Goal: Information Seeking & Learning: Learn about a topic

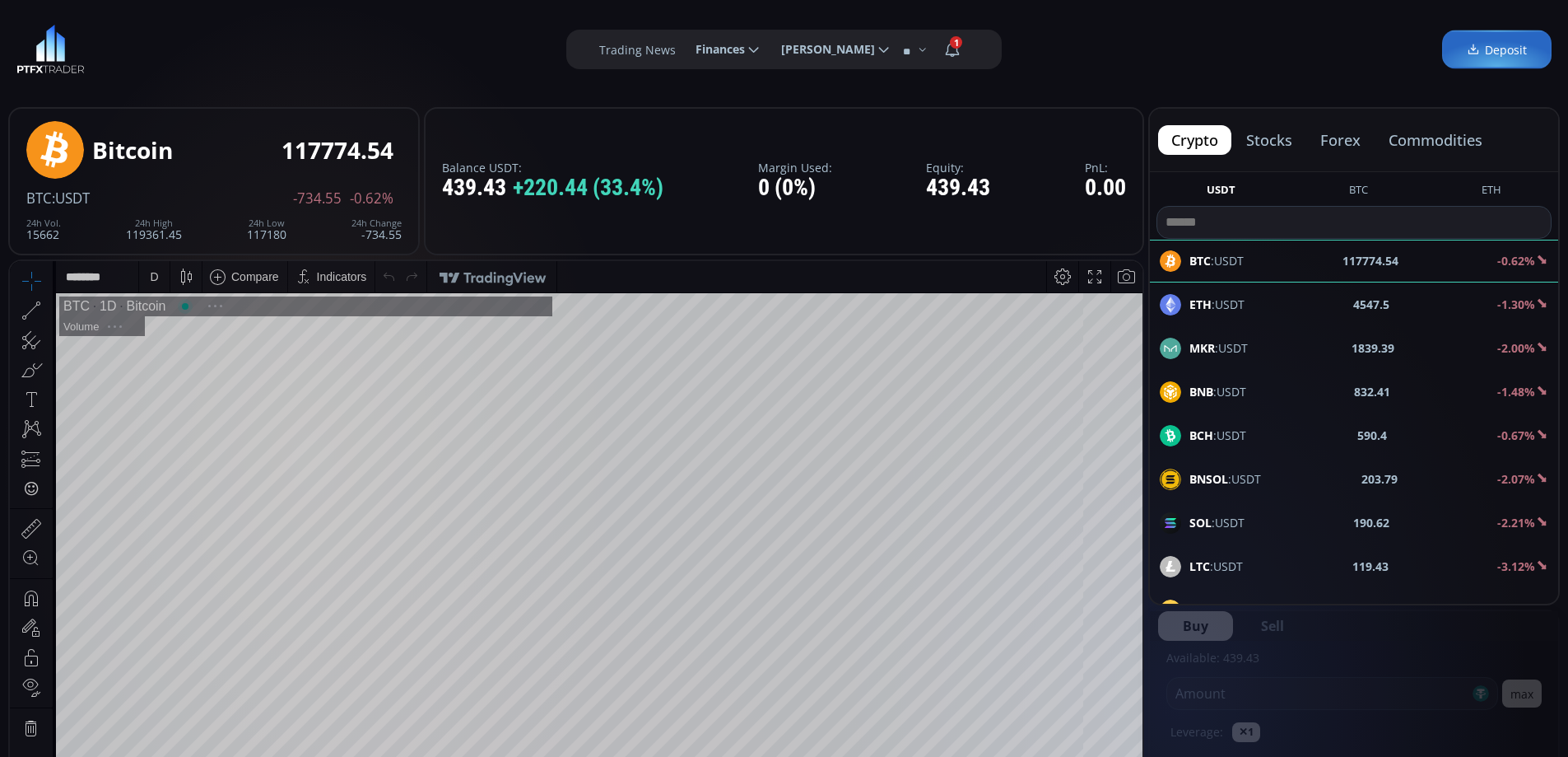
scroll to position [229, 0]
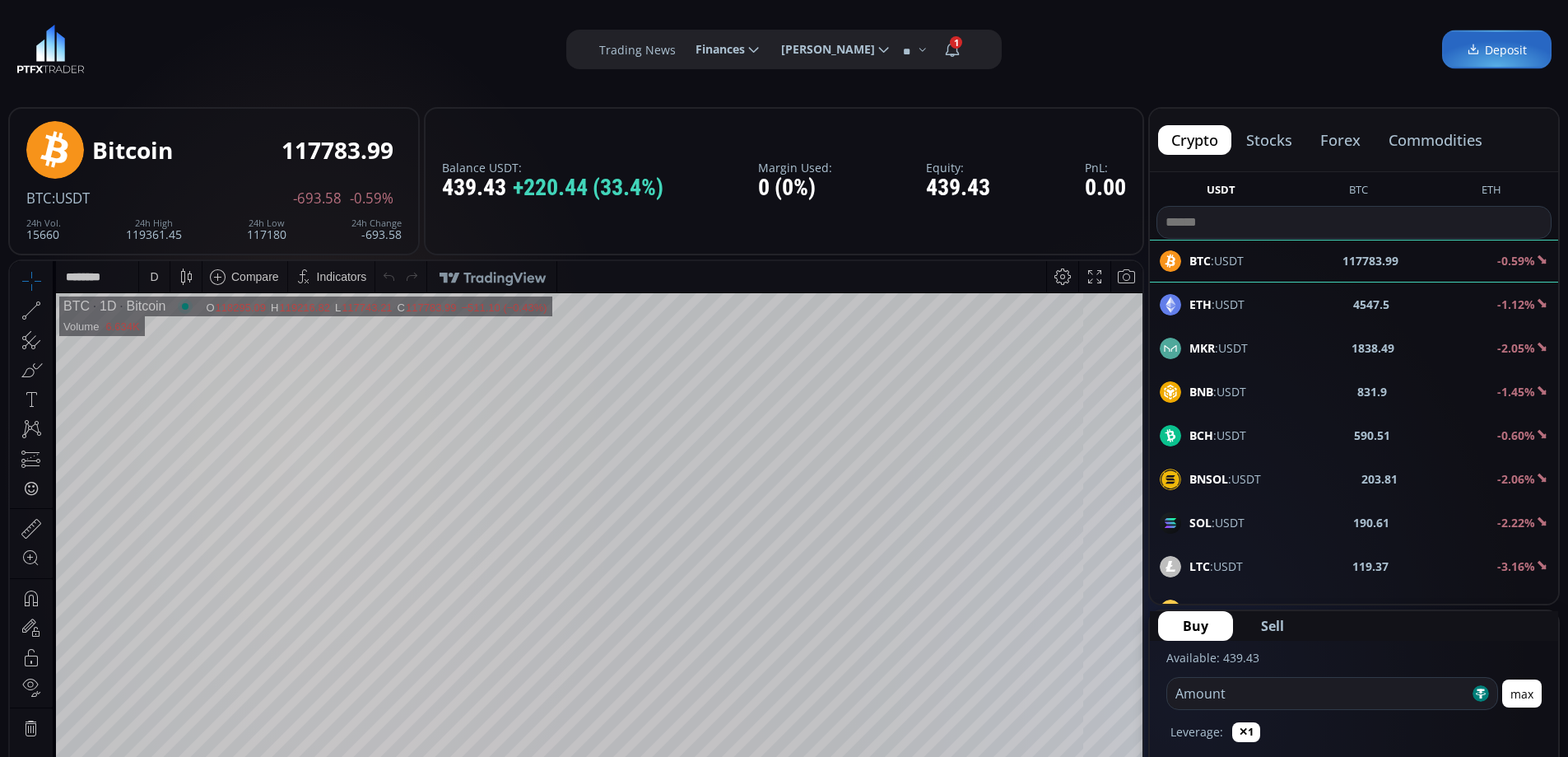
click at [1338, 137] on button "forex" at bounding box center [1340, 140] width 66 height 29
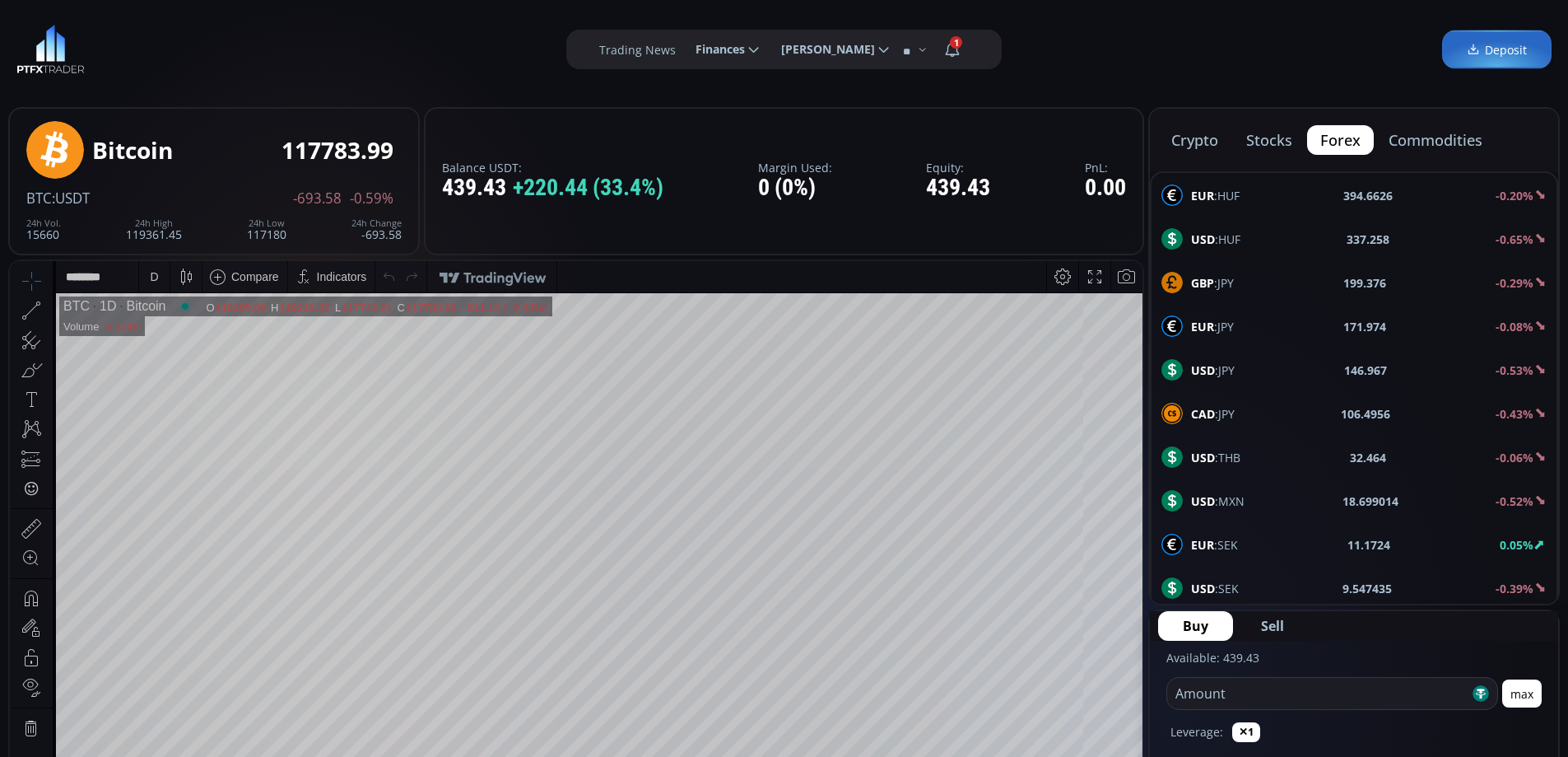
click at [1228, 363] on span "USD :JPY" at bounding box center [1212, 370] width 44 height 17
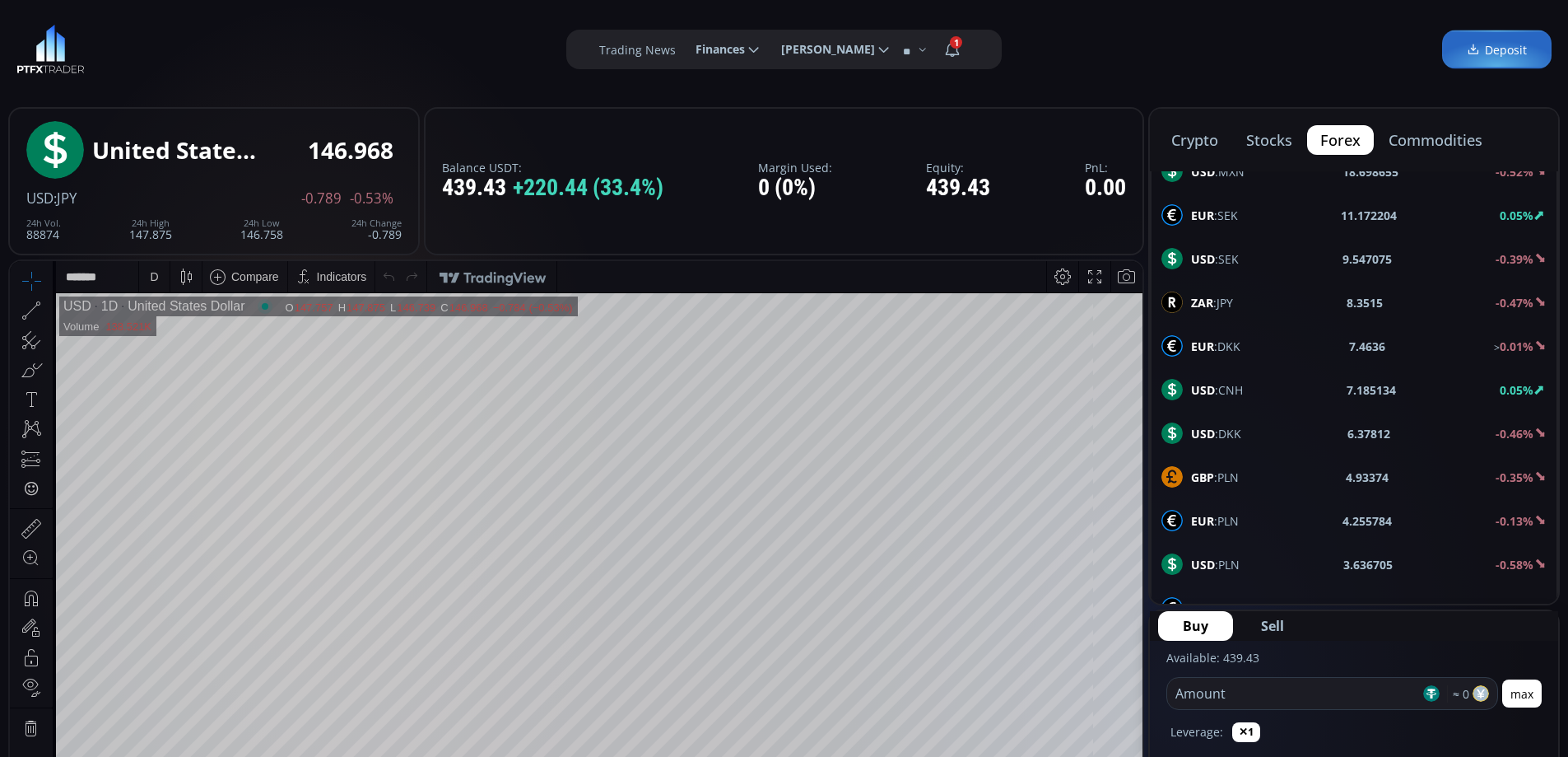
scroll to position [576, 0]
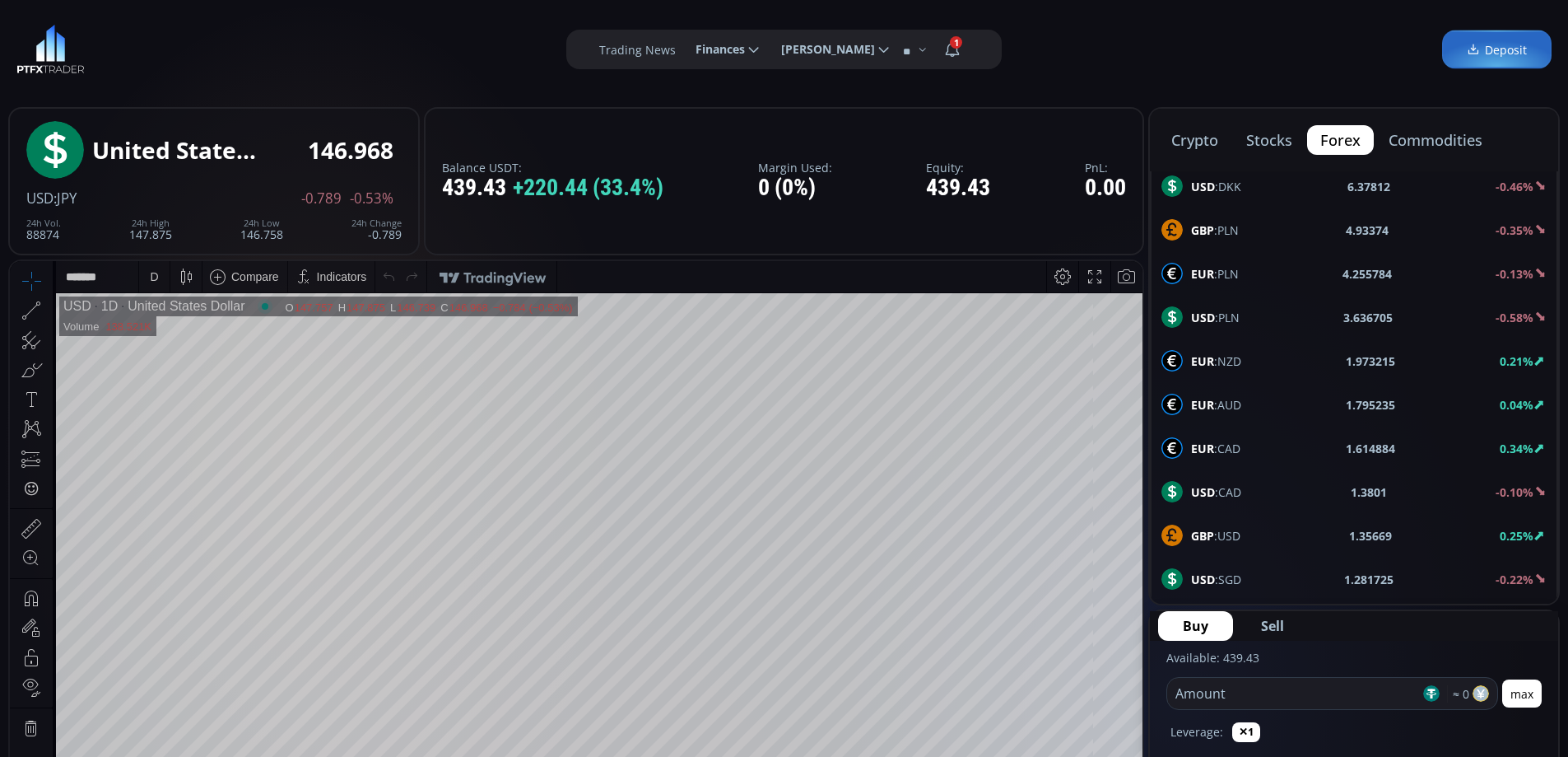
click at [1242, 488] on div "USD :CAD 1.3801 -0.10%" at bounding box center [1354, 491] width 385 height 22
click at [1242, 532] on div "GBP :USD 1.35669 0.25%" at bounding box center [1354, 535] width 385 height 22
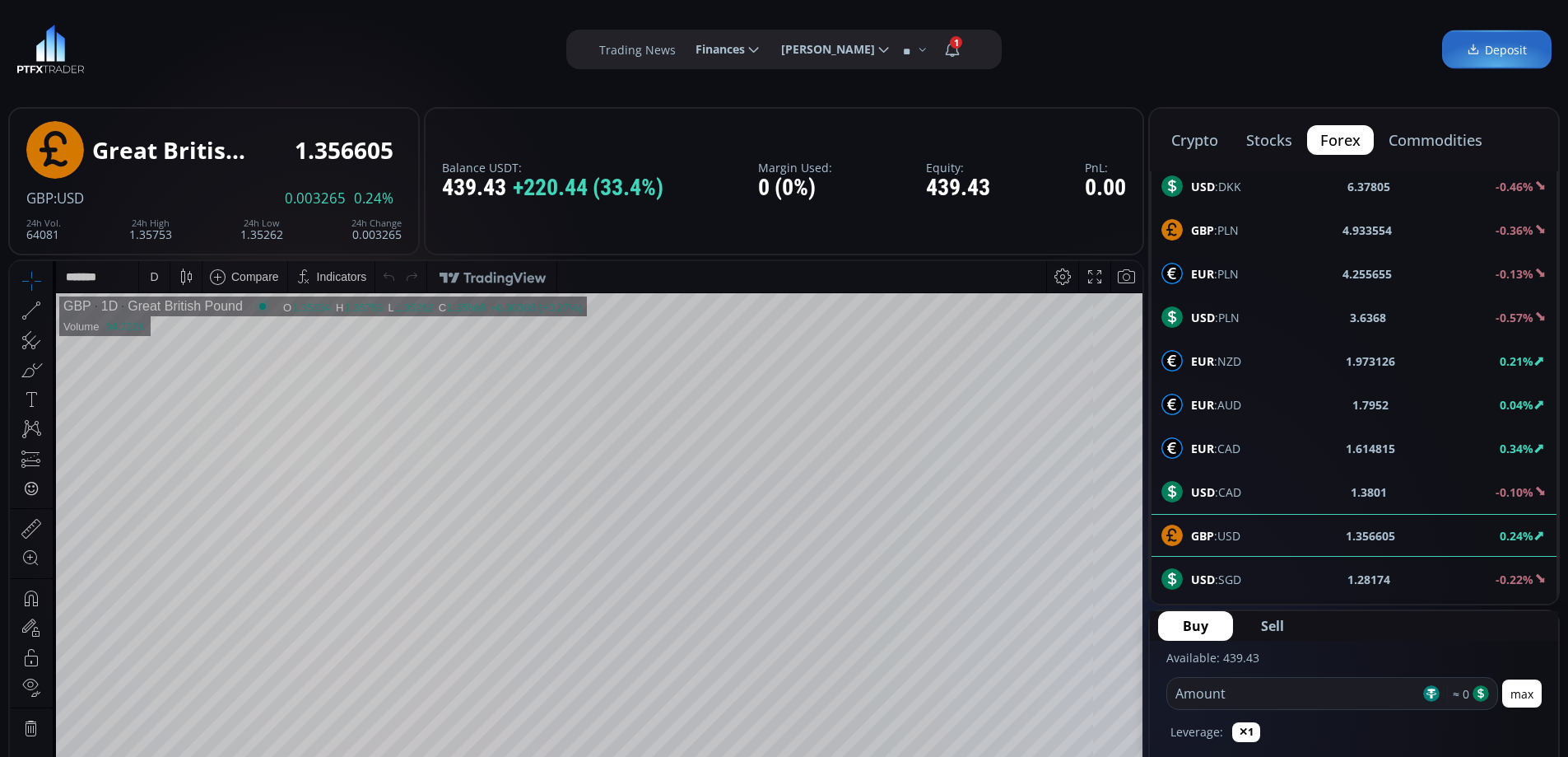
click at [153, 279] on div "D" at bounding box center [154, 276] width 9 height 13
click at [182, 473] on div "1 hour" at bounding box center [195, 472] width 101 height 13
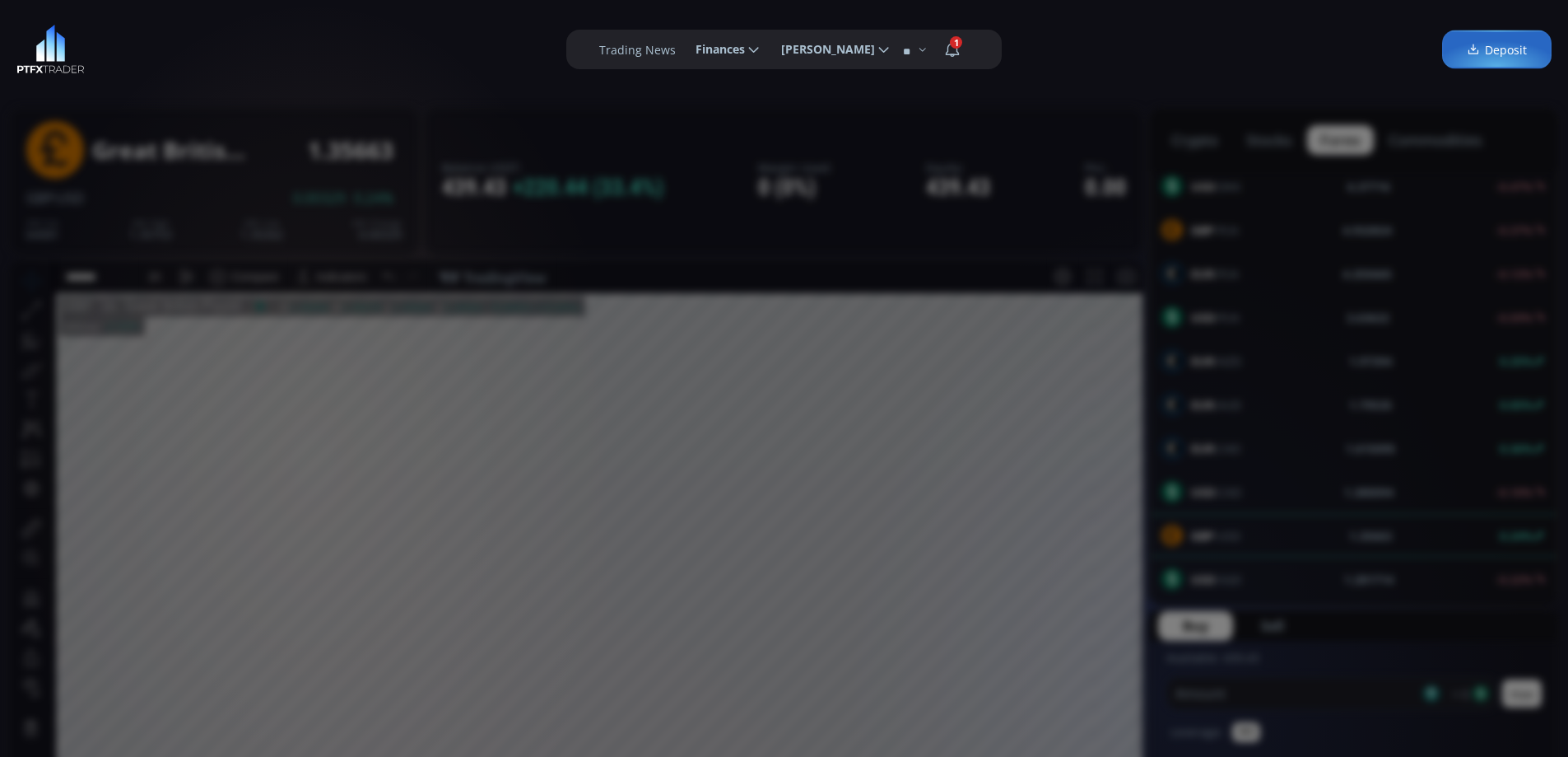
click at [1233, 32] on div "**********" at bounding box center [784, 49] width 1568 height 99
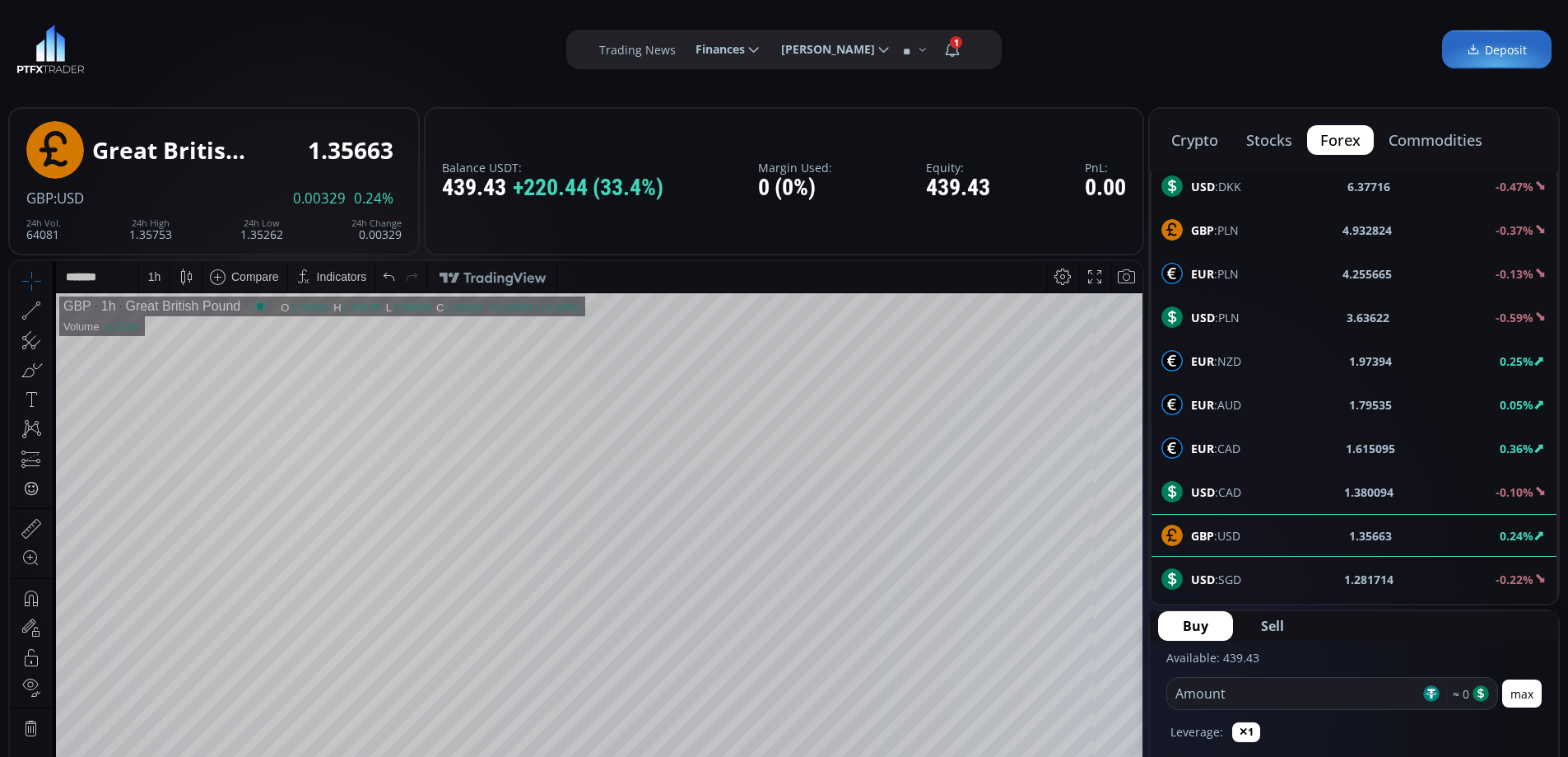
click at [1268, 138] on button "stocks" at bounding box center [1269, 140] width 72 height 29
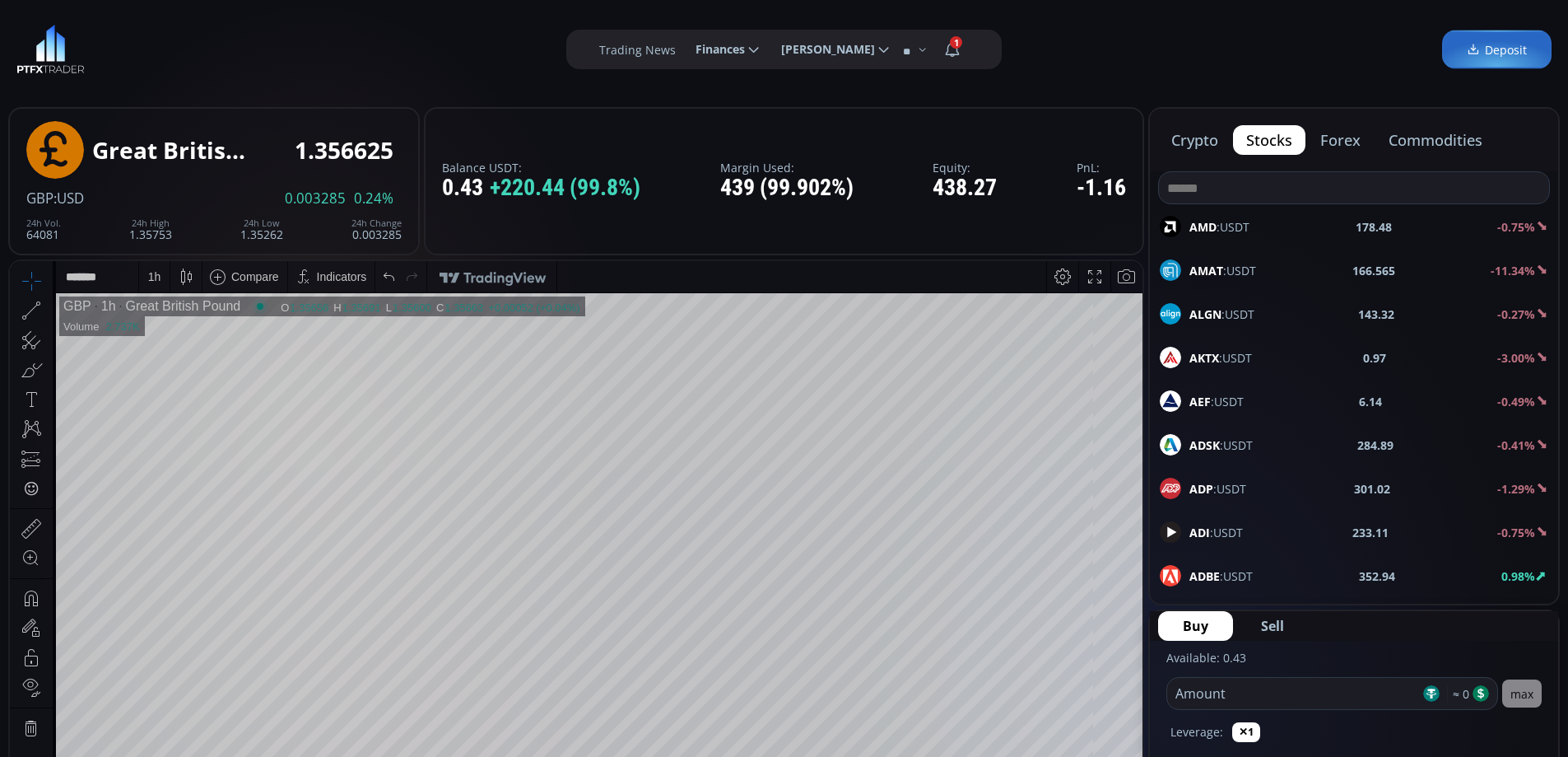
scroll to position [4034, 0]
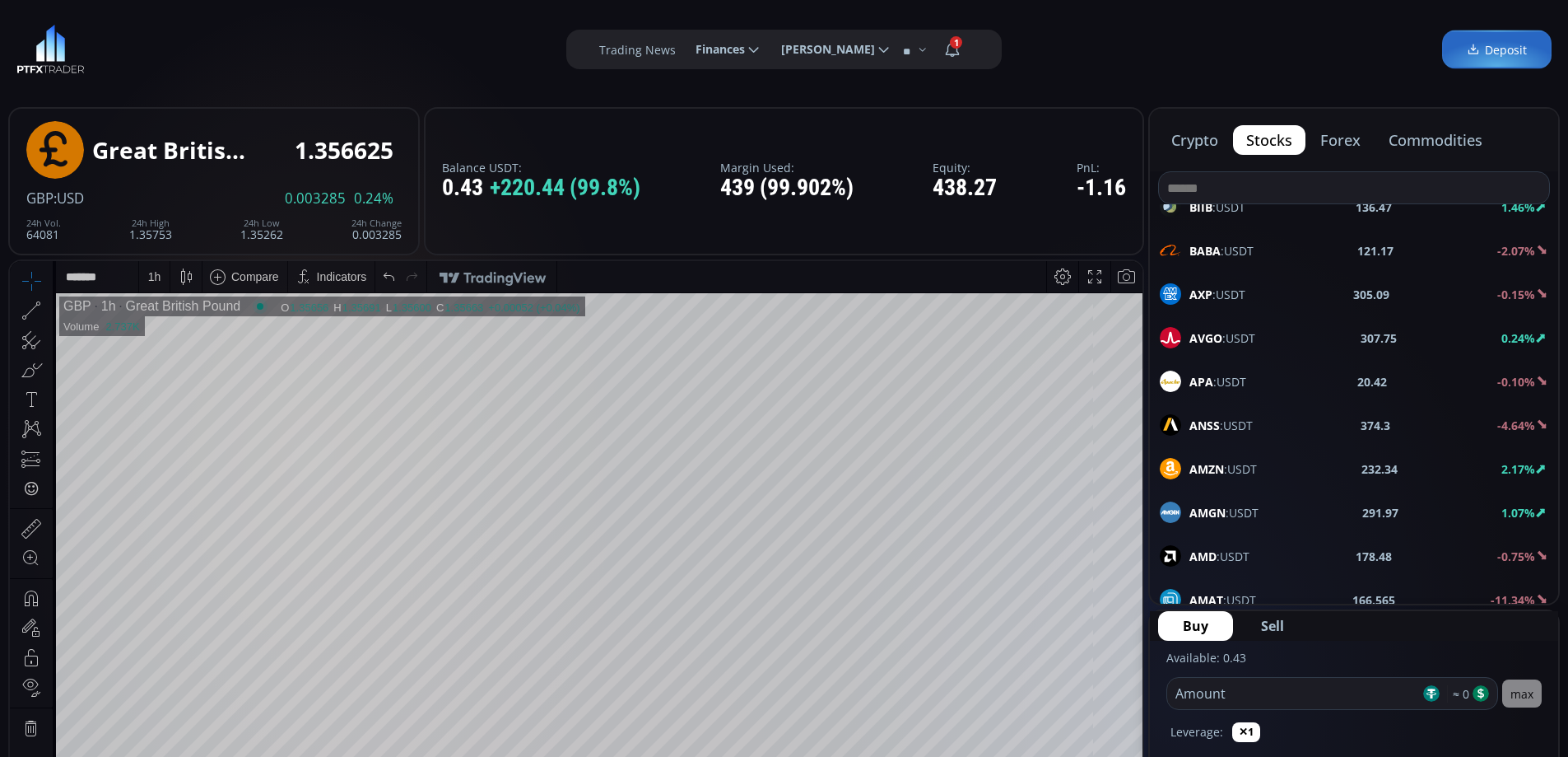
click at [1237, 183] on input at bounding box center [1354, 188] width 390 height 31
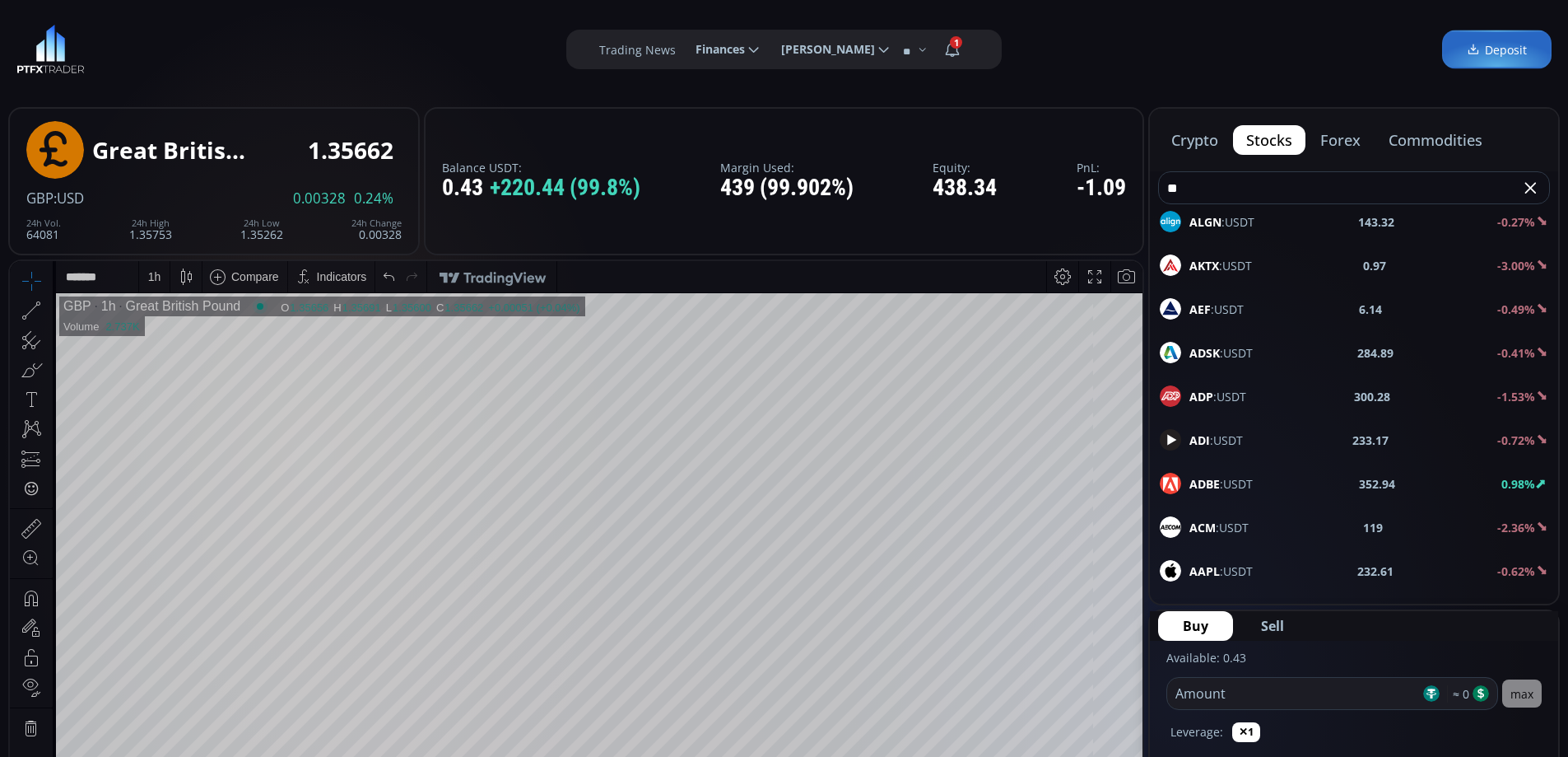
scroll to position [0, 0]
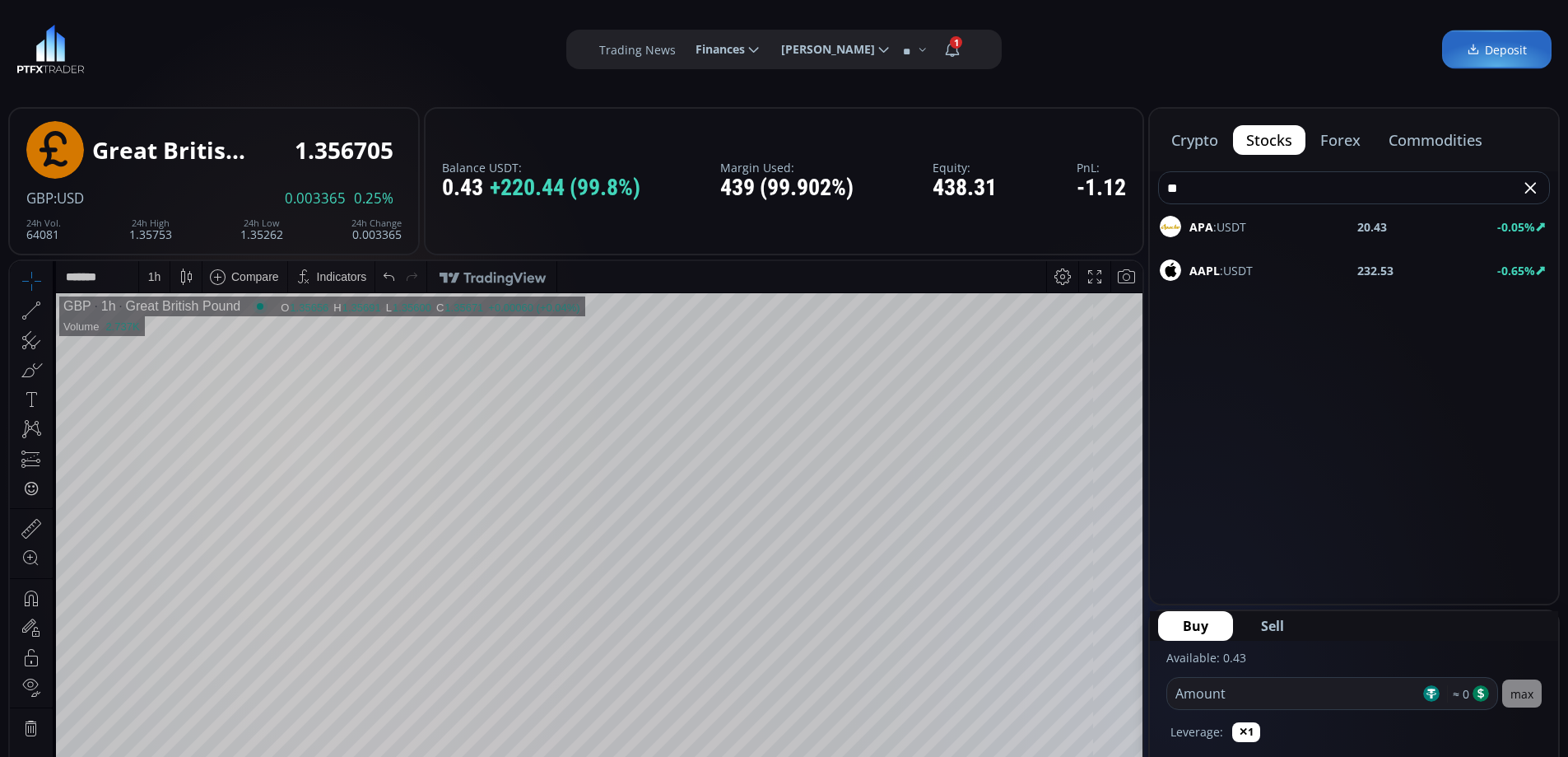
type input "**"
click at [1208, 270] on b "AAPL" at bounding box center [1204, 270] width 30 height 16
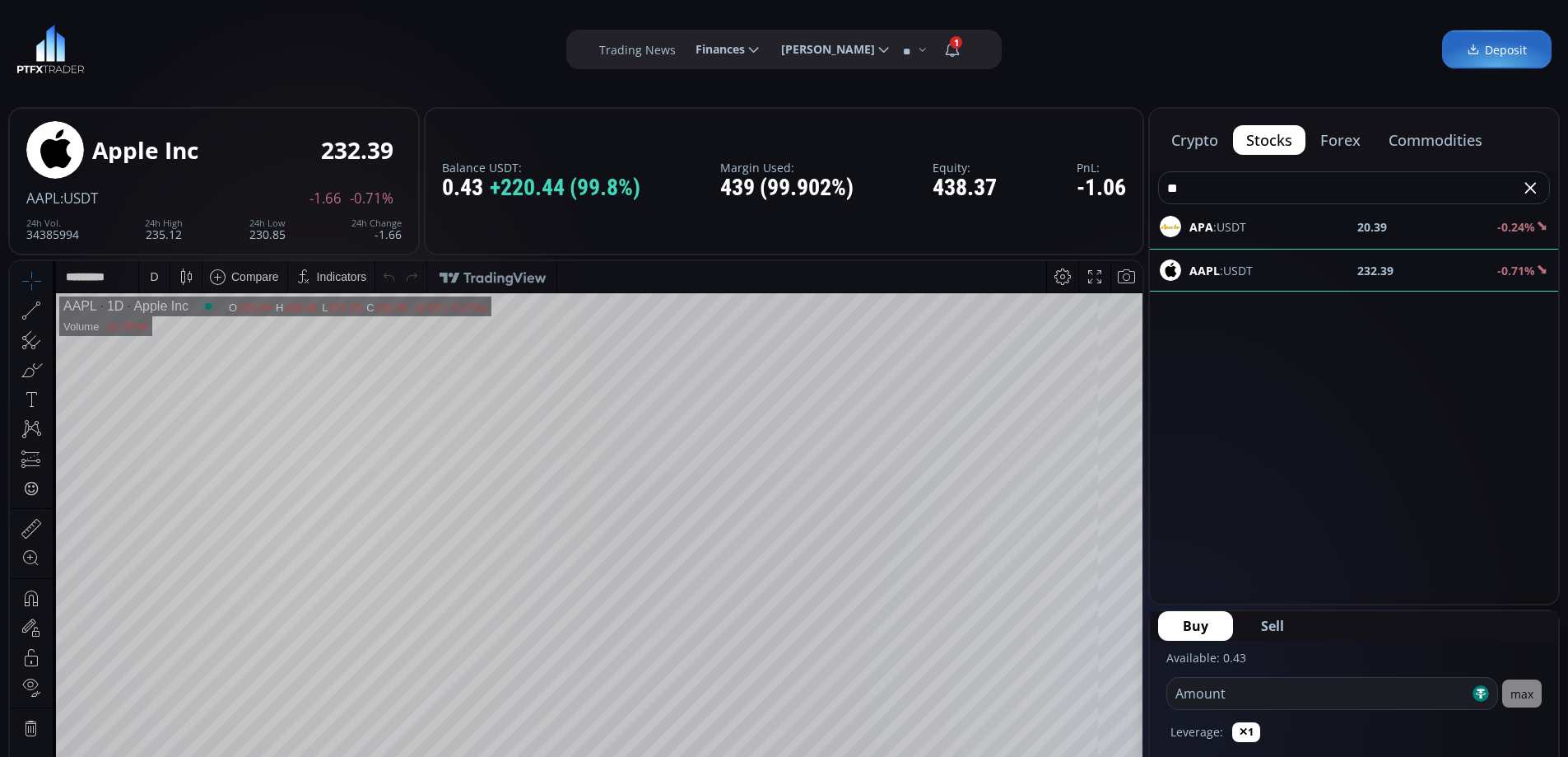
click at [1430, 140] on button "commodities" at bounding box center [1435, 140] width 121 height 29
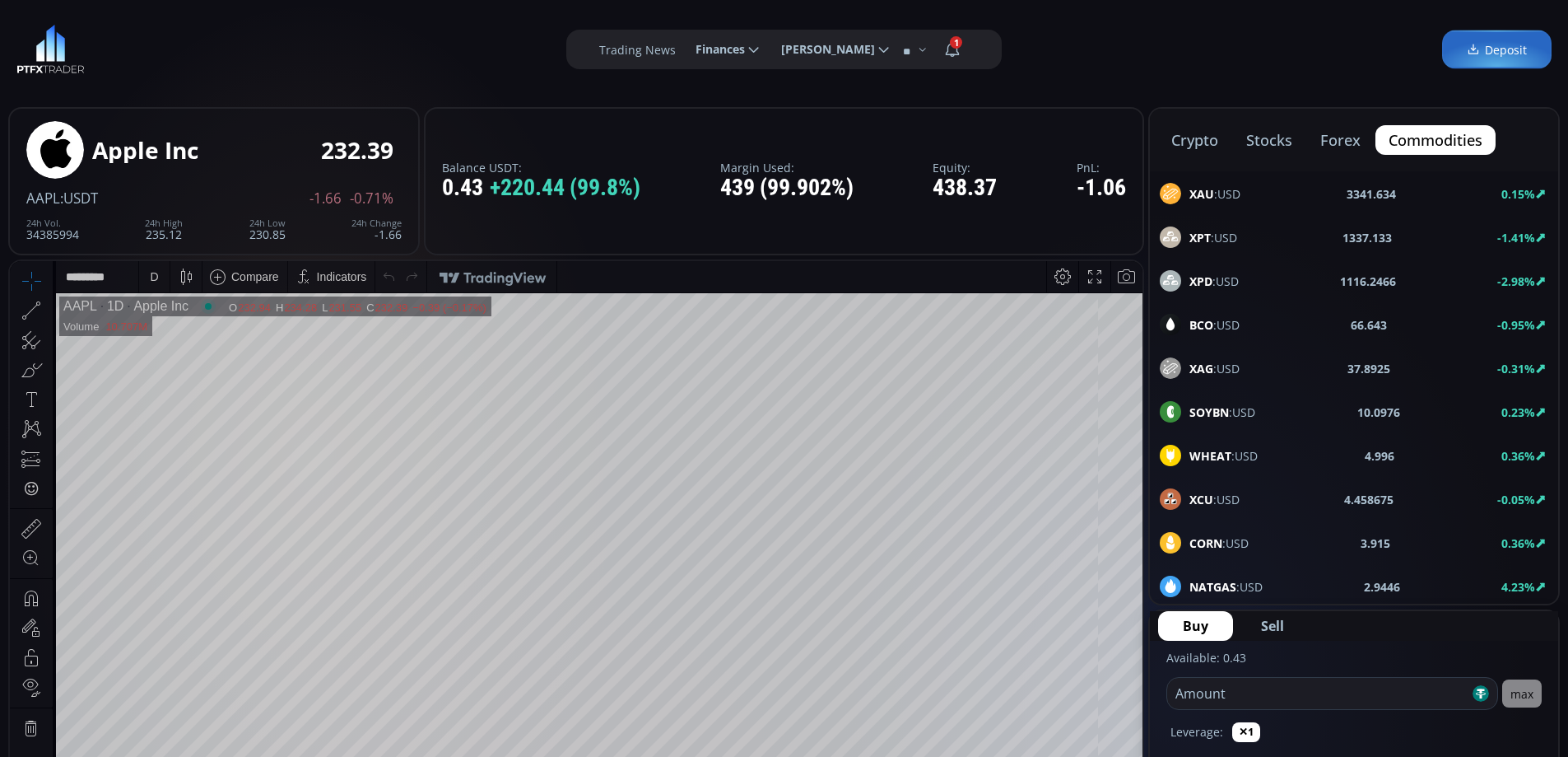
click at [1199, 192] on b "XAU" at bounding box center [1201, 194] width 25 height 16
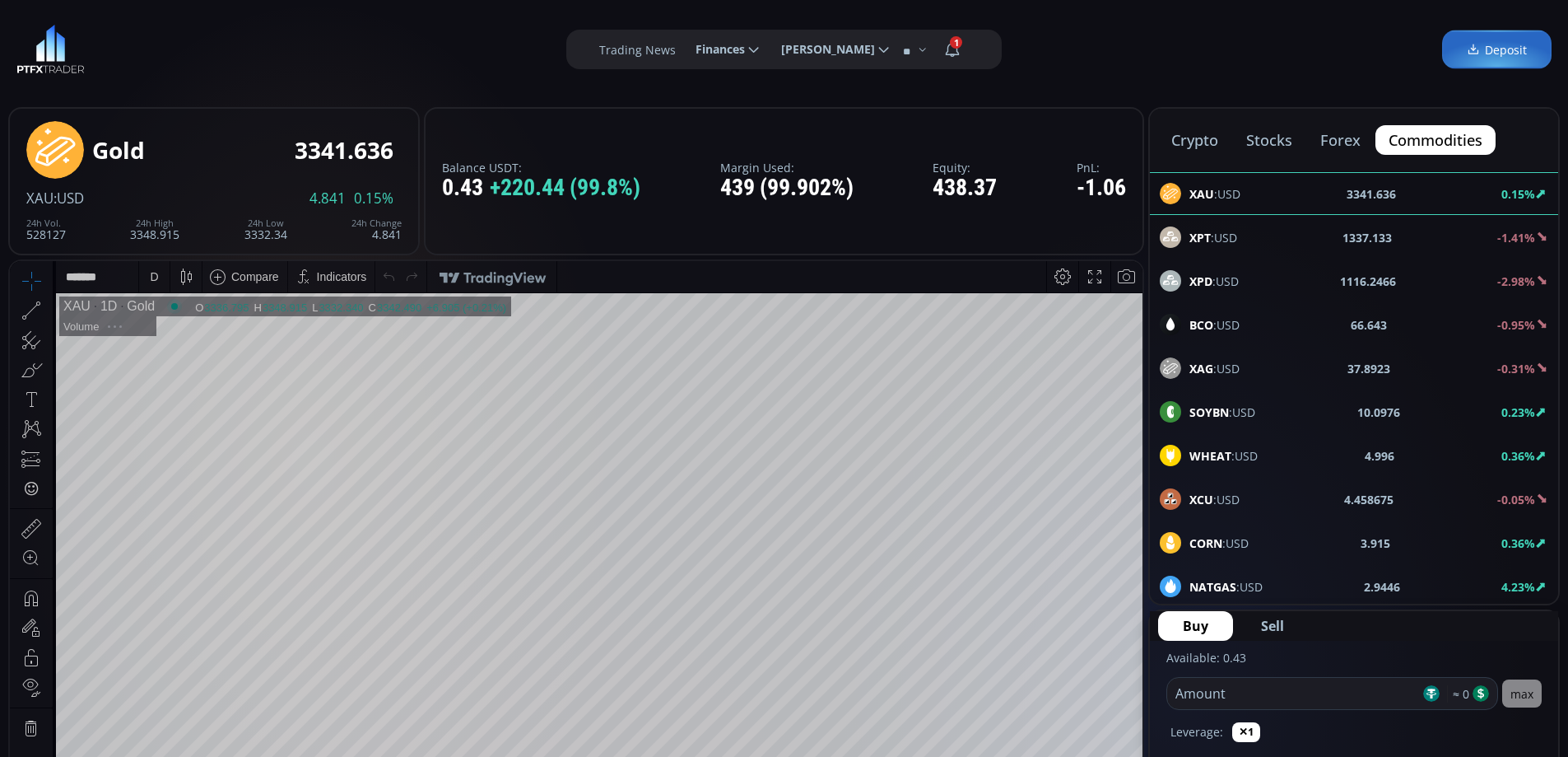
click at [1224, 324] on span "BCO :USD" at bounding box center [1214, 325] width 50 height 17
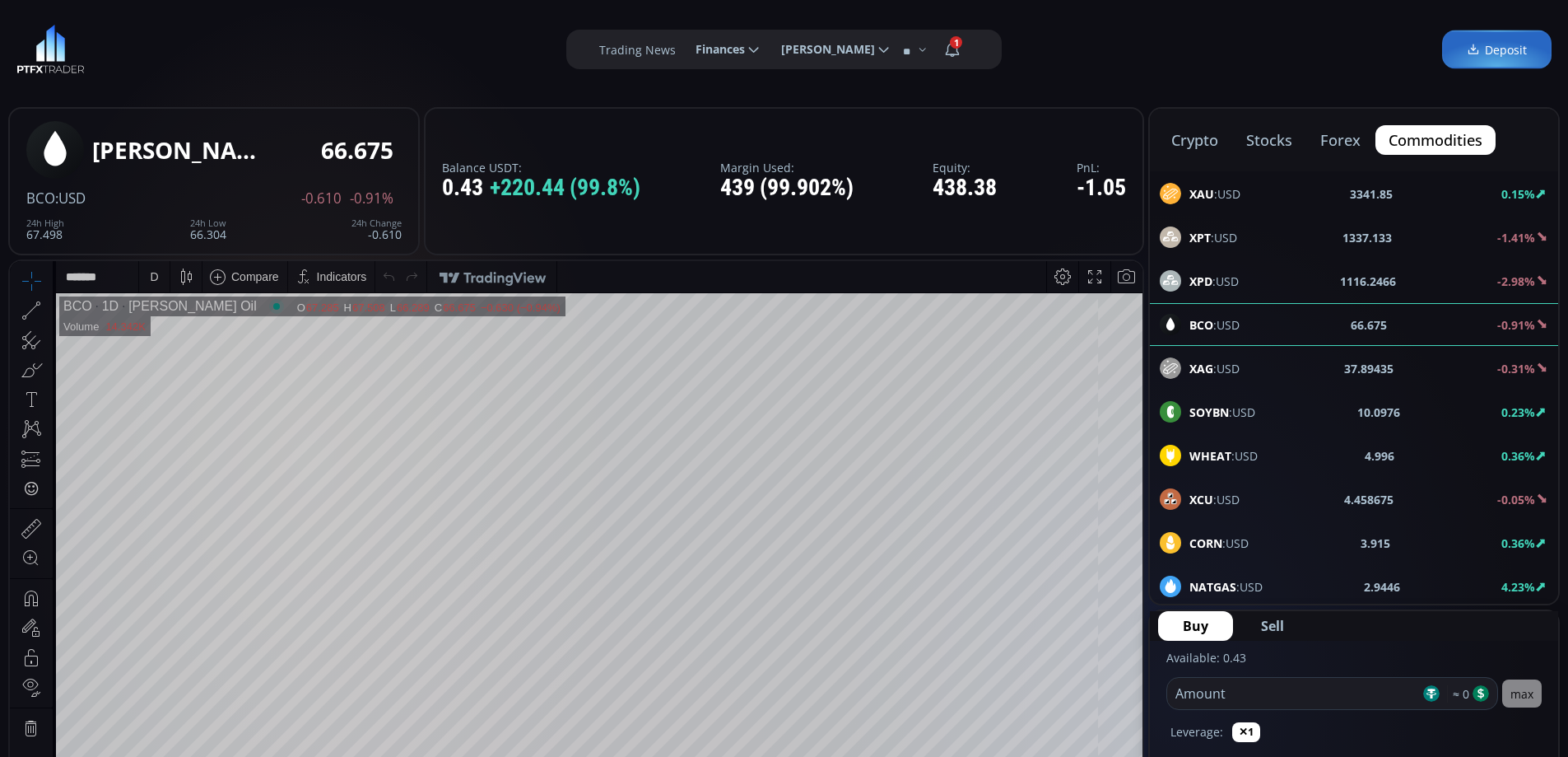
click at [1280, 146] on button "stocks" at bounding box center [1269, 140] width 72 height 29
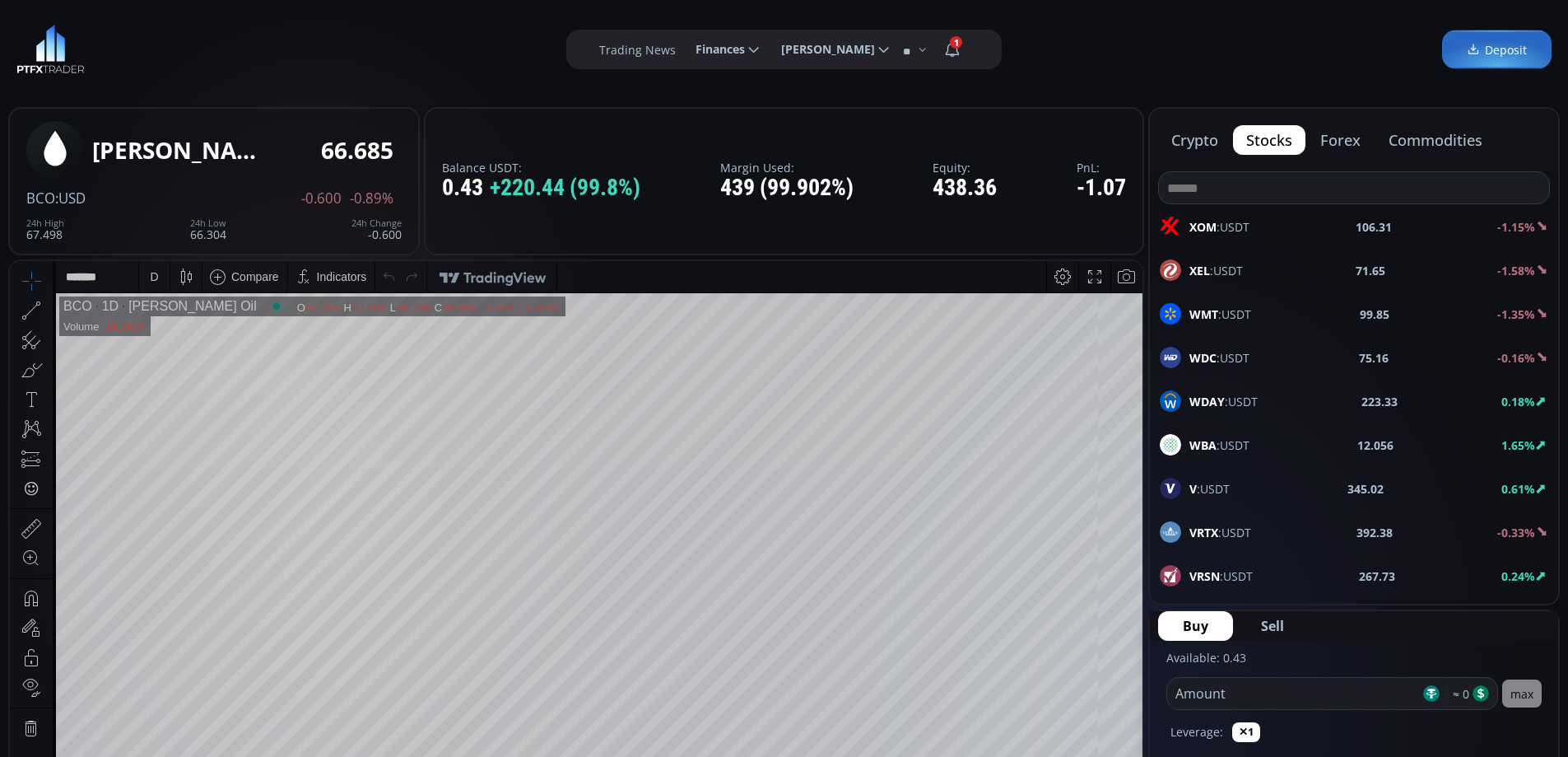
click at [1266, 187] on input at bounding box center [1354, 188] width 390 height 31
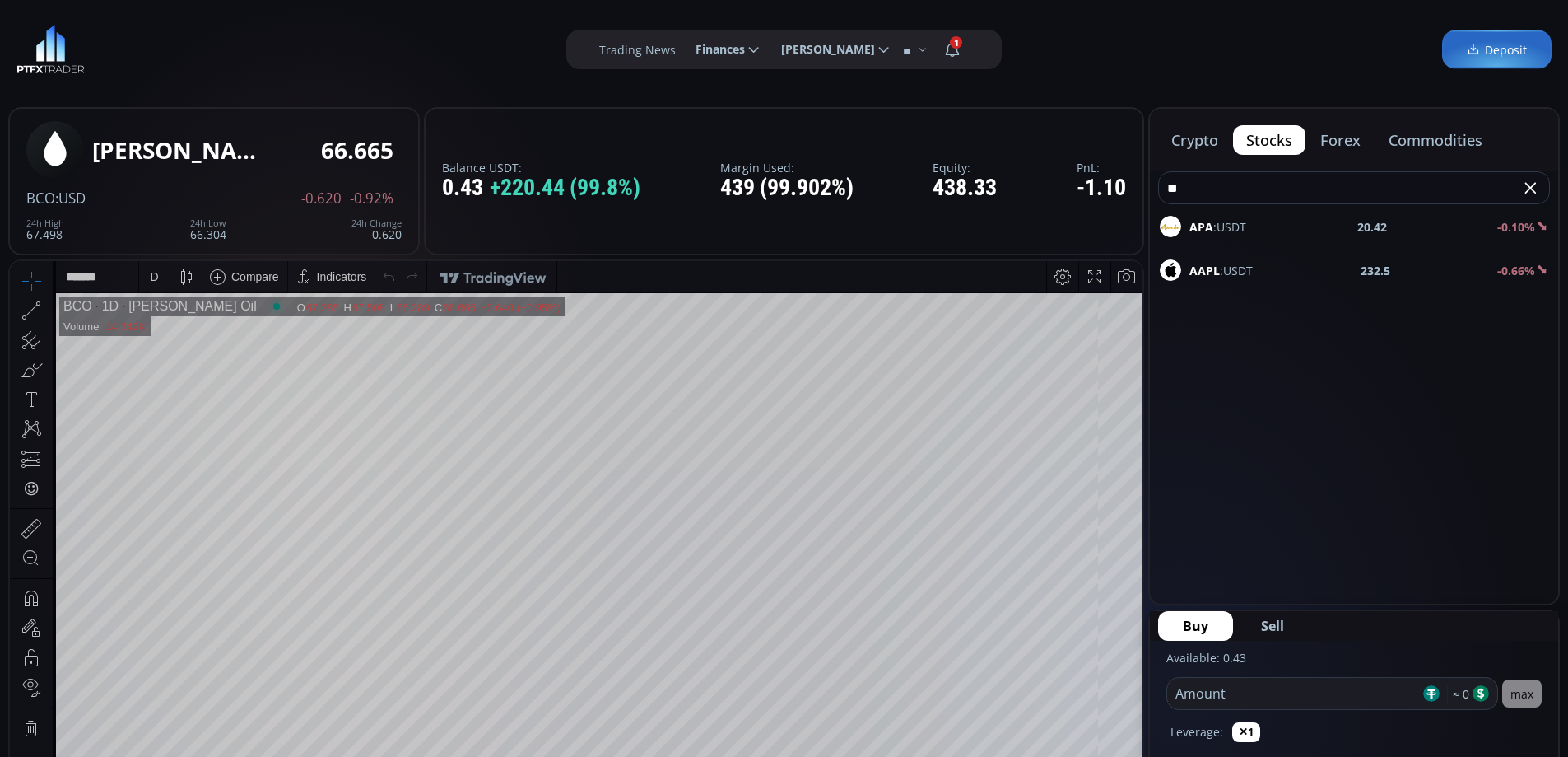
type input "**"
click at [1231, 266] on span "AAPL :USDT" at bounding box center [1221, 270] width 64 height 17
